Goal: Task Accomplishment & Management: Understand process/instructions

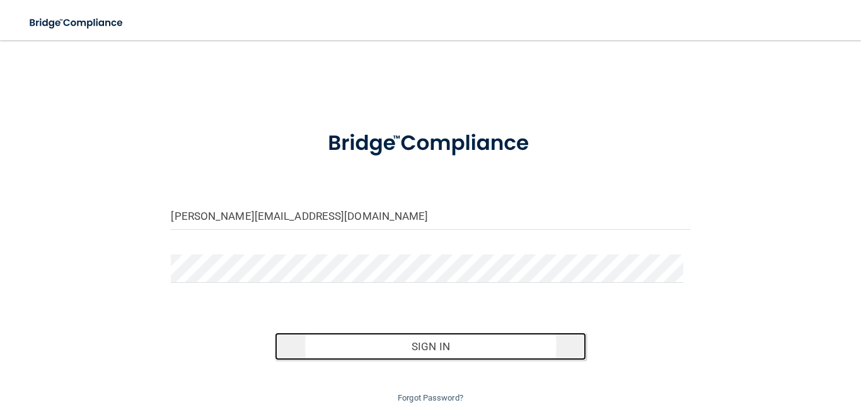
click at [367, 342] on button "Sign In" at bounding box center [430, 347] width 311 height 28
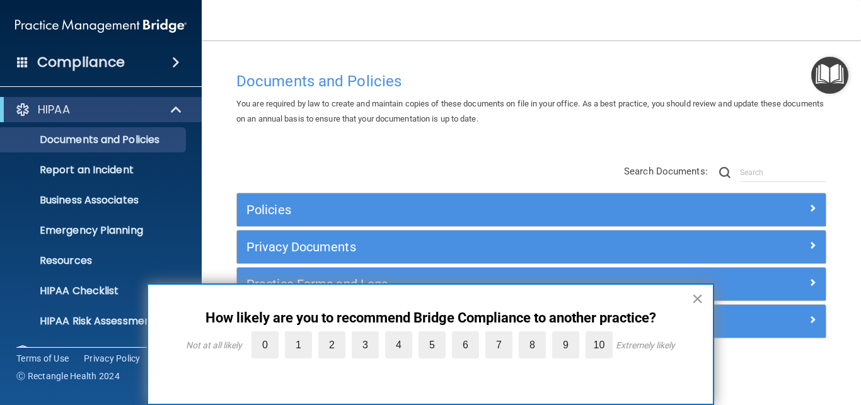
click at [701, 296] on button "×" at bounding box center [697, 299] width 12 height 20
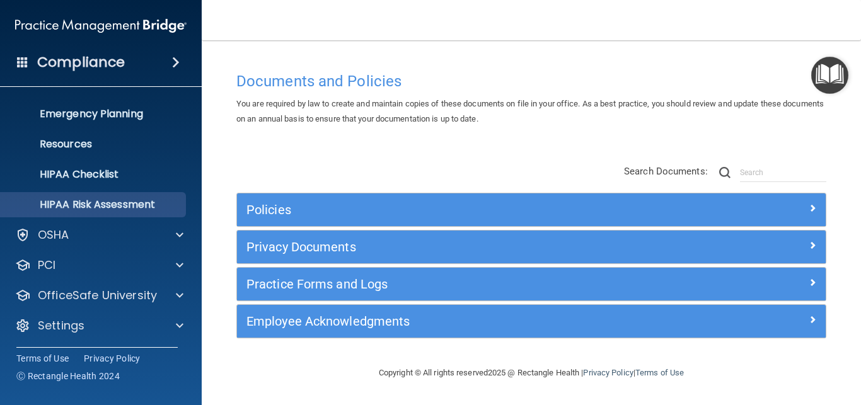
scroll to position [118, 0]
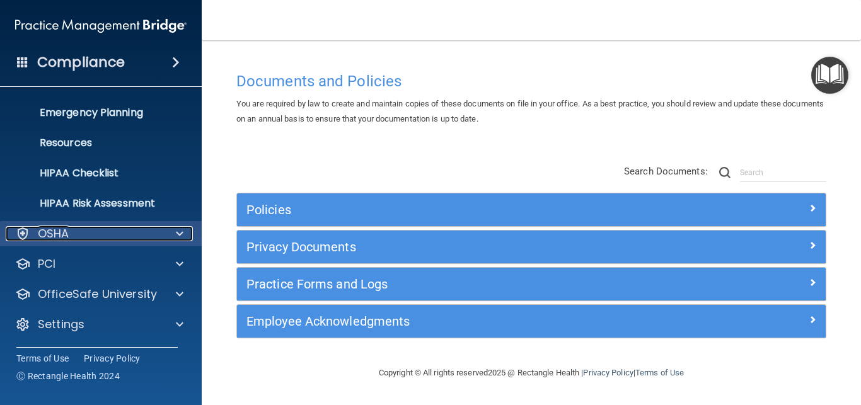
click at [181, 231] on span at bounding box center [180, 233] width 8 height 15
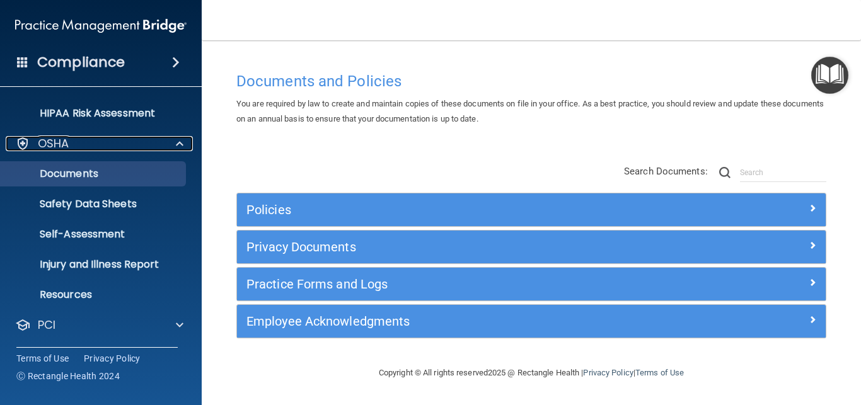
scroll to position [231, 0]
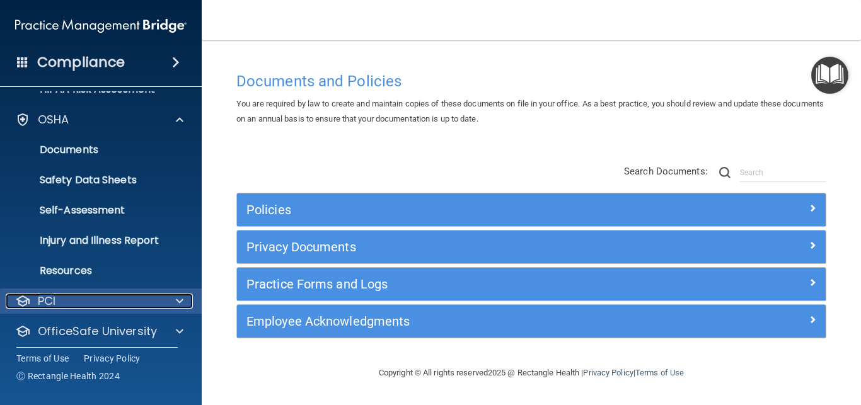
click at [174, 295] on div at bounding box center [178, 301] width 32 height 15
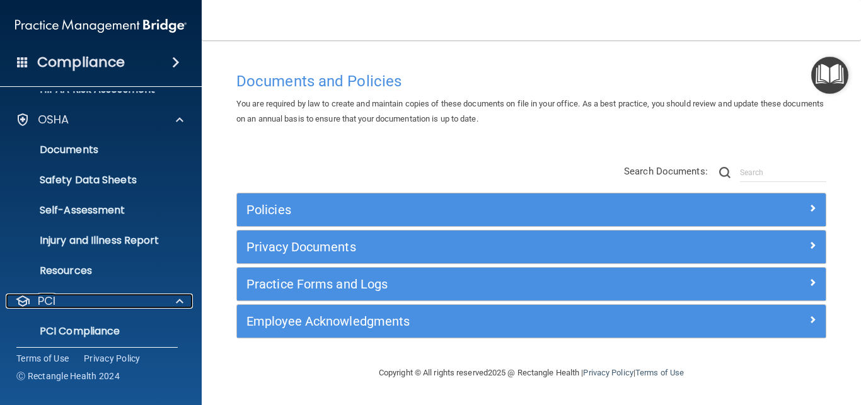
scroll to position [288, 0]
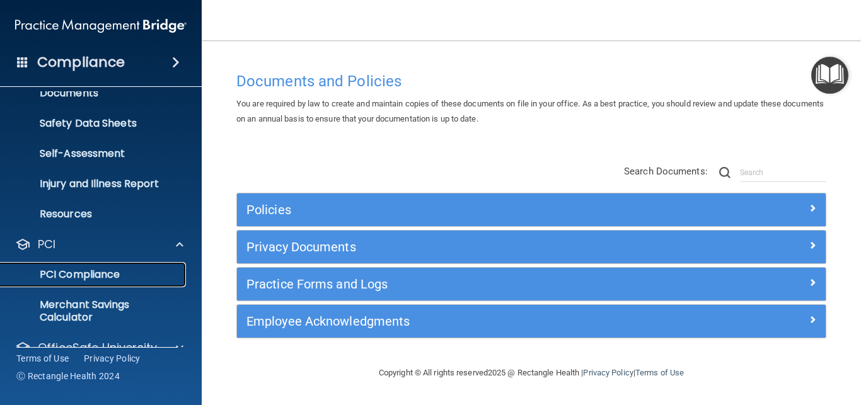
click at [101, 273] on p "PCI Compliance" at bounding box center [94, 275] width 172 height 13
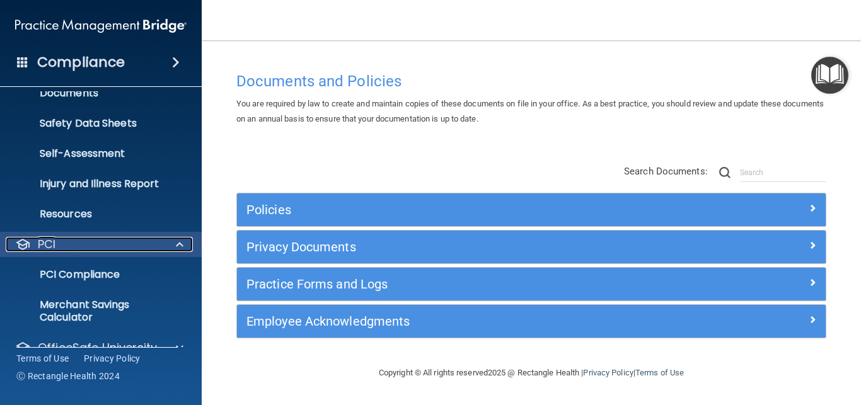
click at [183, 243] on div at bounding box center [178, 244] width 32 height 15
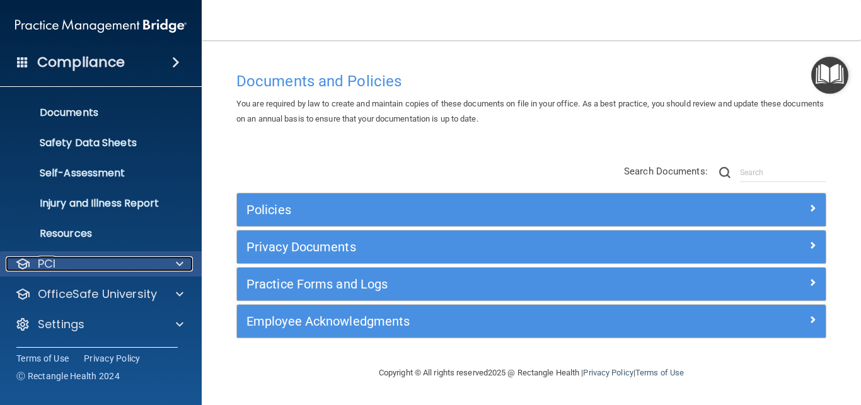
scroll to position [269, 0]
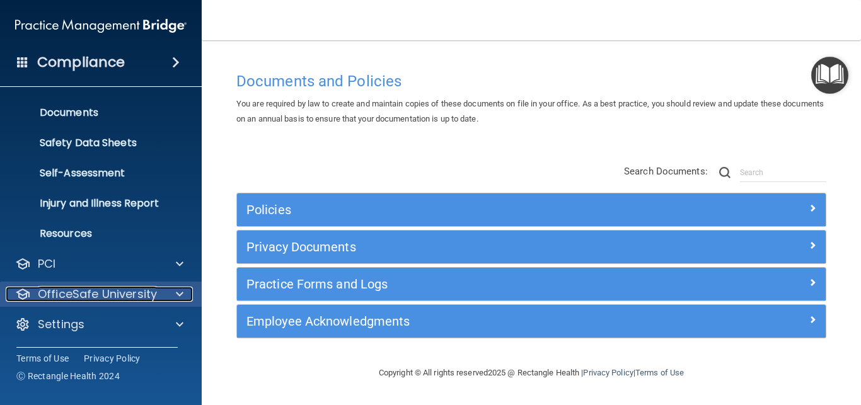
click at [177, 292] on span at bounding box center [180, 294] width 8 height 15
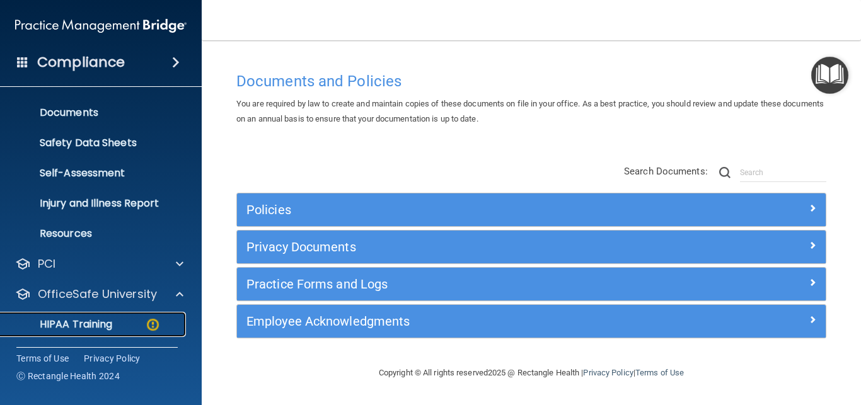
click at [85, 322] on p "HIPAA Training" at bounding box center [60, 324] width 104 height 13
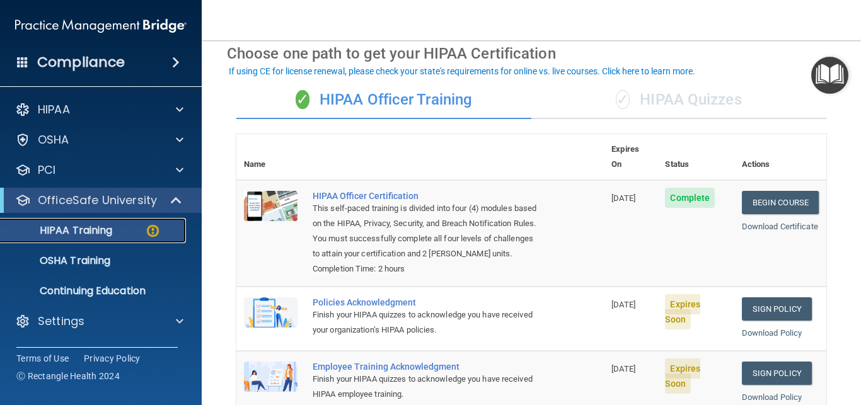
scroll to position [113, 0]
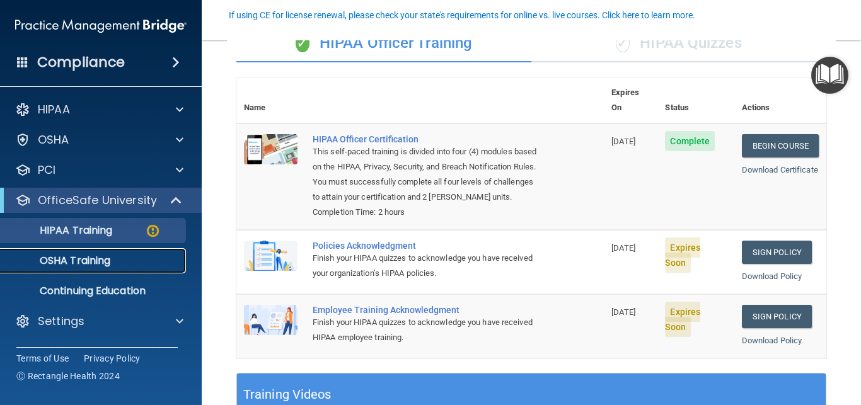
click at [79, 261] on p "OSHA Training" at bounding box center [59, 261] width 102 height 13
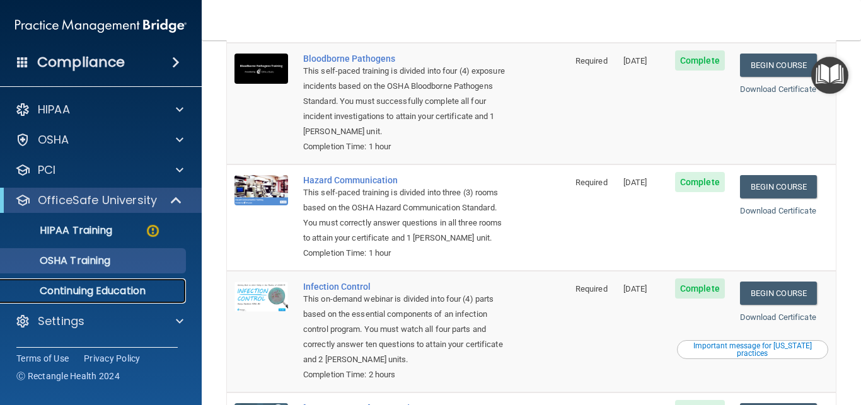
click at [105, 285] on p "Continuing Education" at bounding box center [94, 291] width 172 height 13
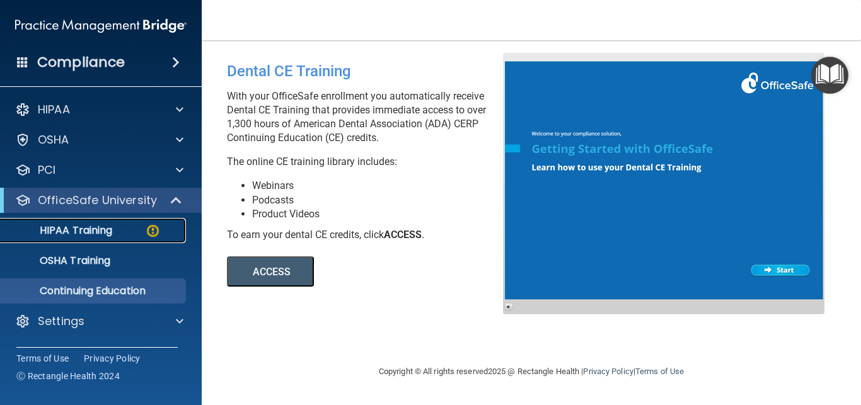
click at [83, 228] on p "HIPAA Training" at bounding box center [60, 230] width 104 height 13
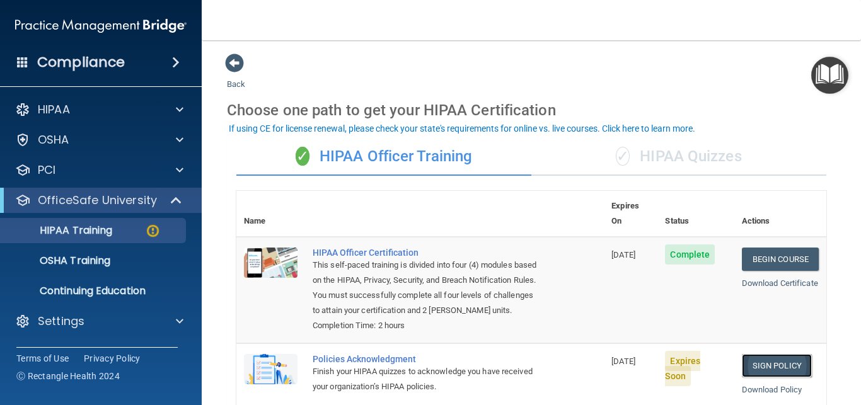
click at [770, 360] on link "Sign Policy" at bounding box center [777, 365] width 70 height 23
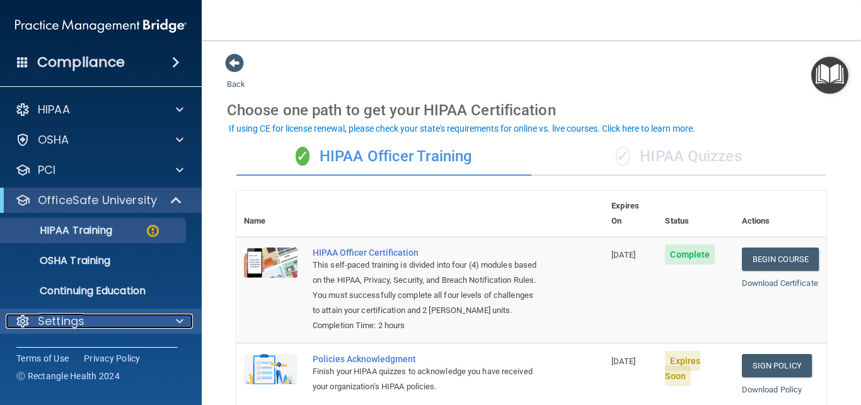
click at [178, 316] on span at bounding box center [180, 321] width 8 height 15
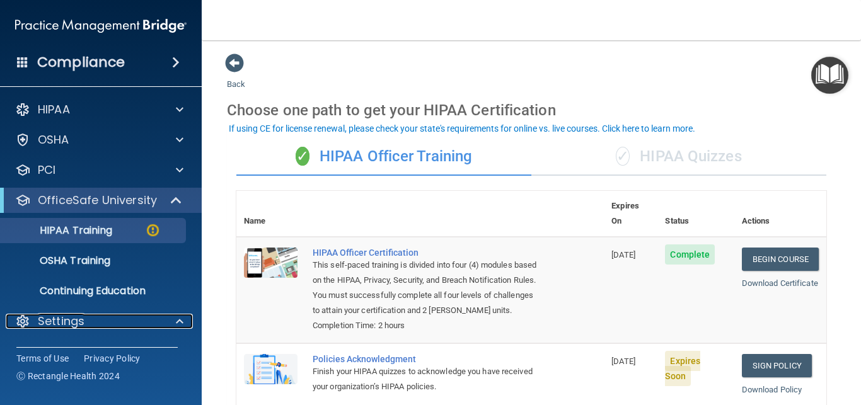
scroll to position [113, 0]
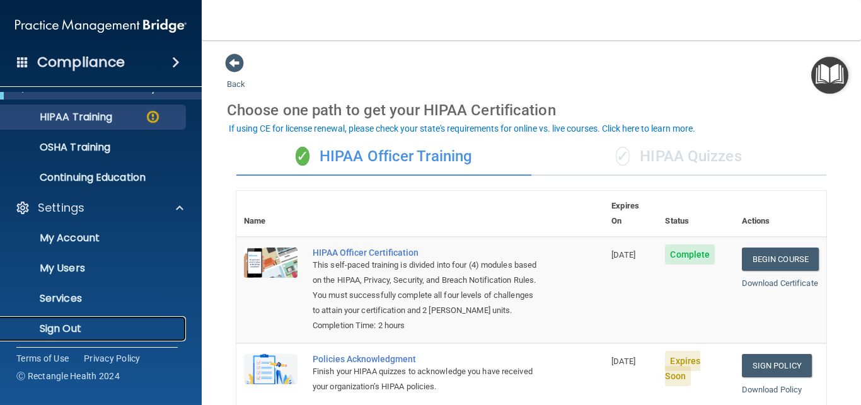
click at [79, 329] on p "Sign Out" at bounding box center [94, 329] width 172 height 13
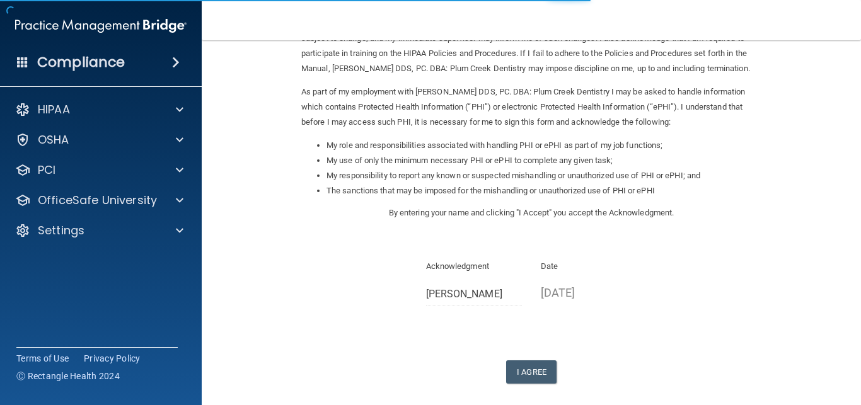
scroll to position [113, 0]
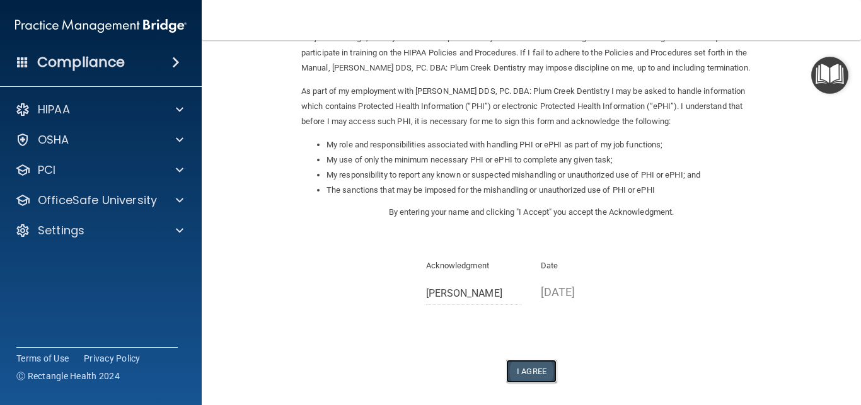
click at [521, 371] on button "I Agree" at bounding box center [531, 371] width 50 height 23
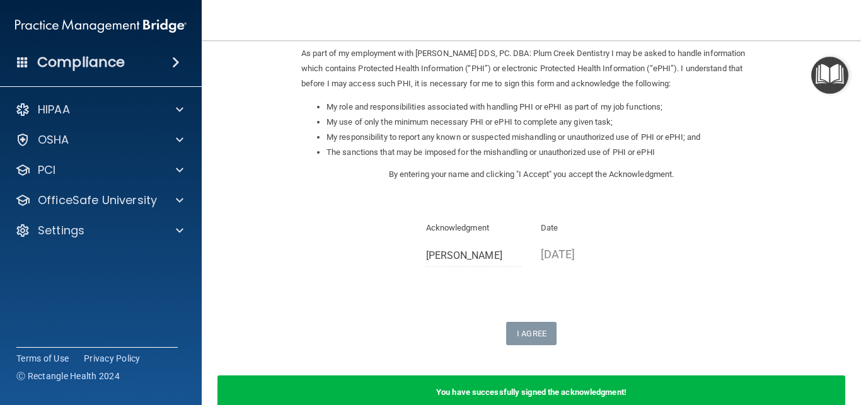
scroll to position [221, 0]
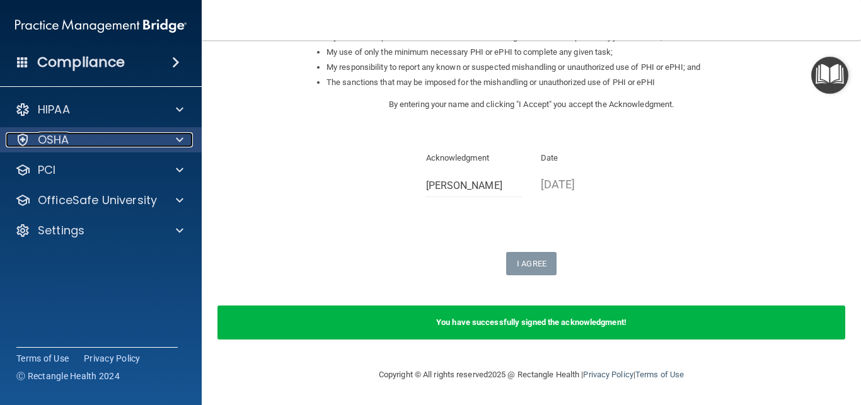
click at [87, 134] on div "OSHA" at bounding box center [84, 139] width 156 height 15
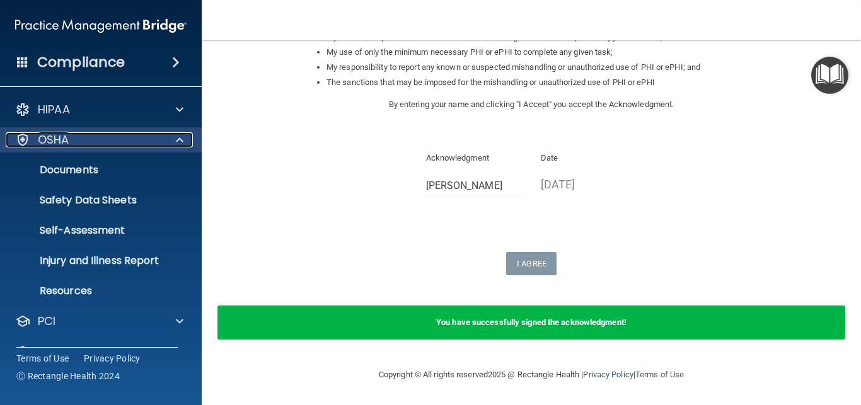
click at [180, 137] on span at bounding box center [180, 139] width 8 height 15
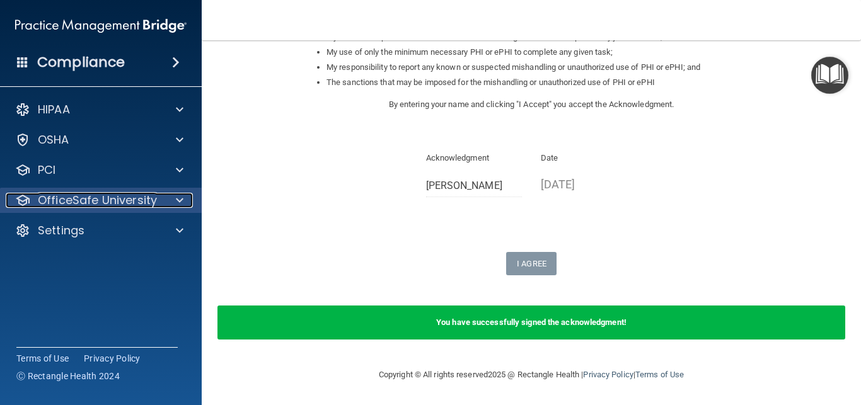
click at [183, 197] on span at bounding box center [180, 200] width 8 height 15
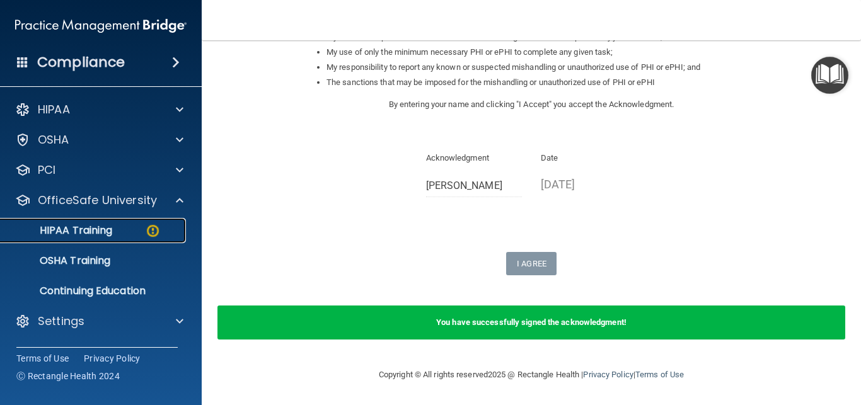
click at [100, 223] on link "HIPAA Training" at bounding box center [86, 230] width 199 height 25
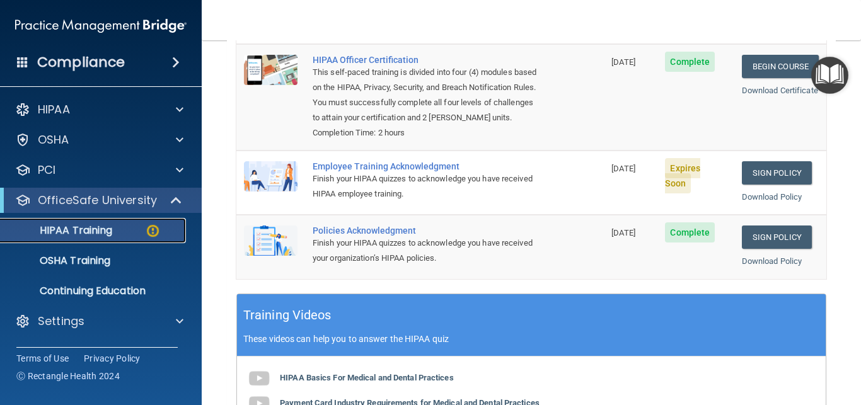
scroll to position [174, 0]
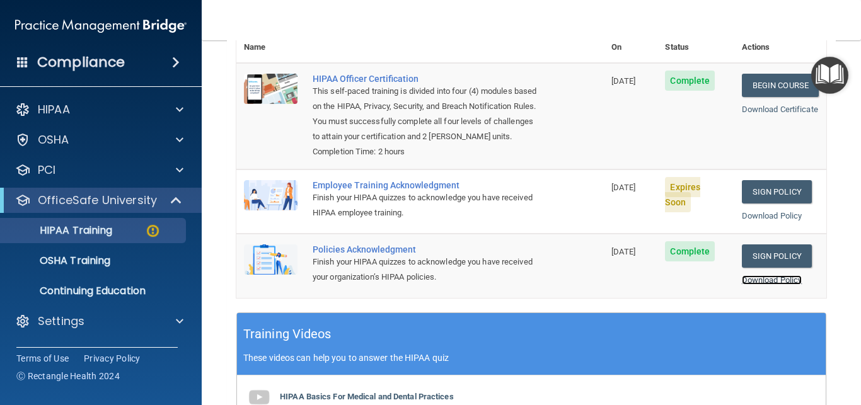
click at [760, 279] on link "Download Policy" at bounding box center [772, 279] width 61 height 9
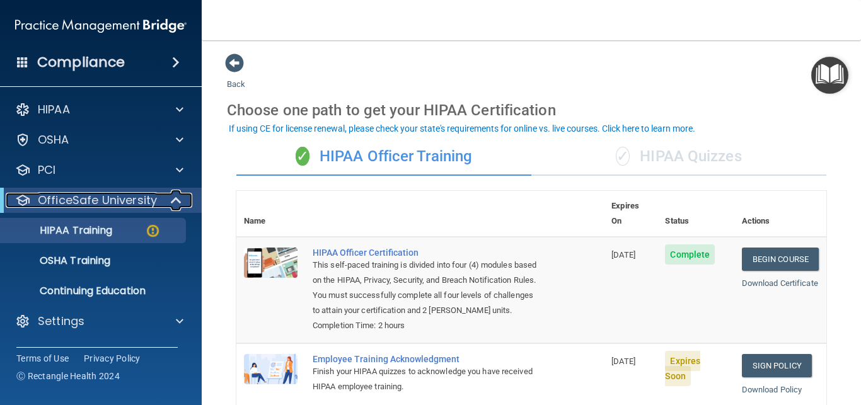
click at [175, 196] on span at bounding box center [177, 200] width 11 height 15
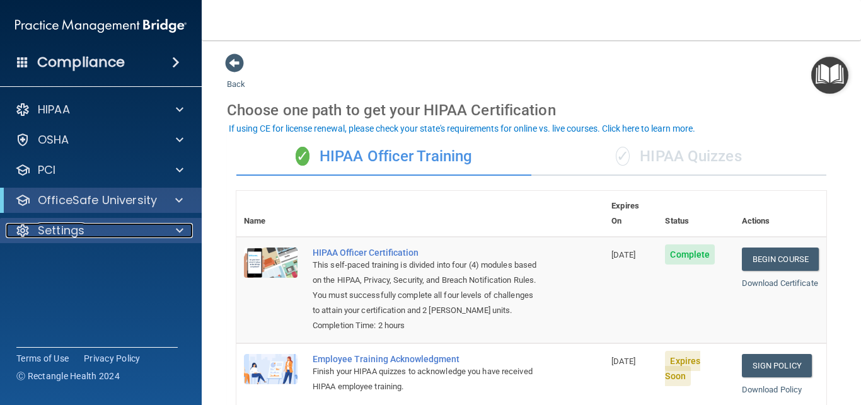
click at [183, 228] on span at bounding box center [180, 230] width 8 height 15
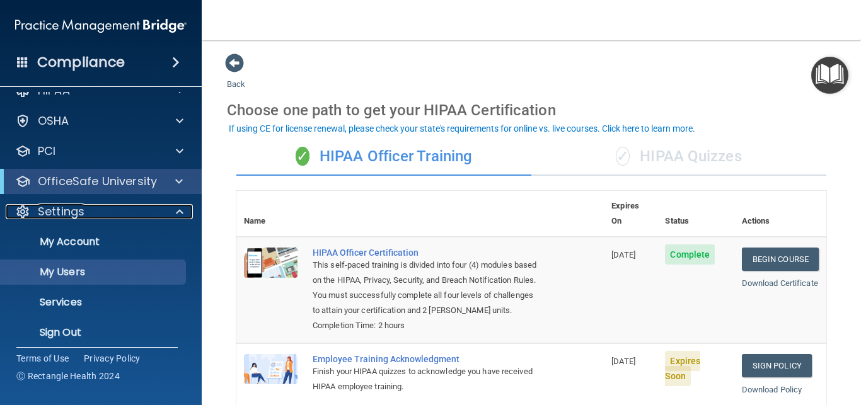
scroll to position [27, 0]
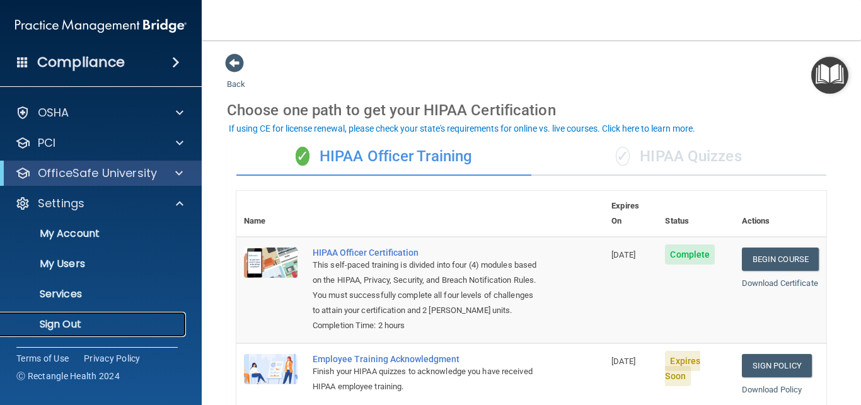
click at [61, 327] on p "Sign Out" at bounding box center [94, 324] width 172 height 13
